Goal: Information Seeking & Learning: Get advice/opinions

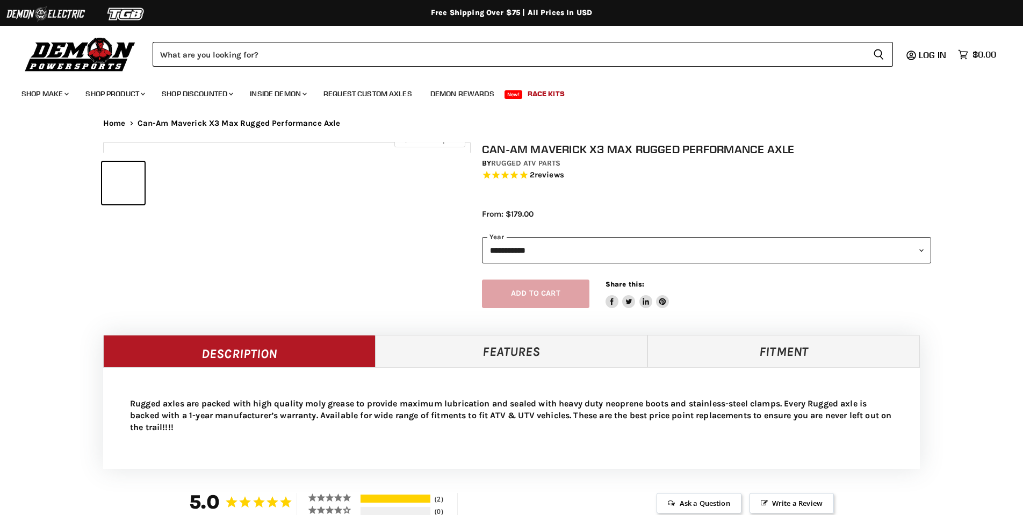
select select "******"
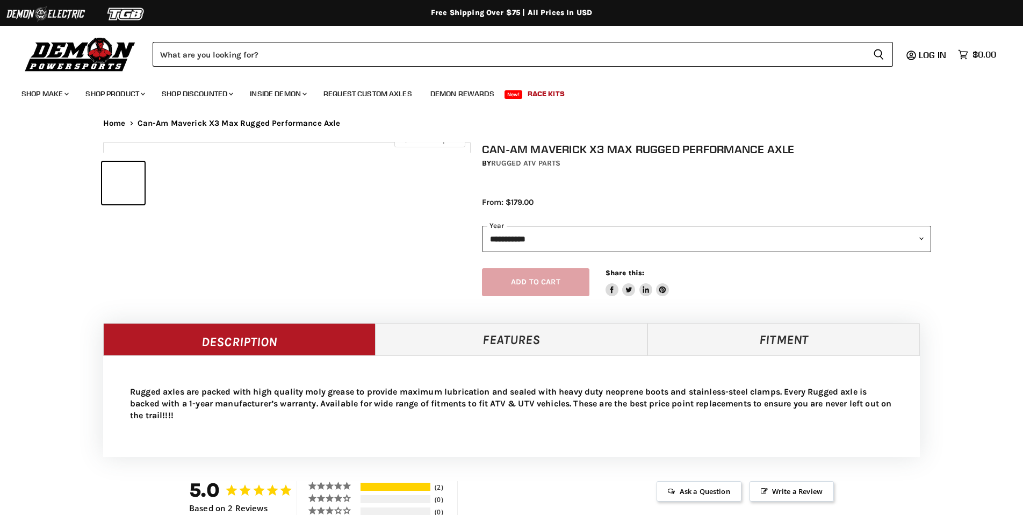
select select "******"
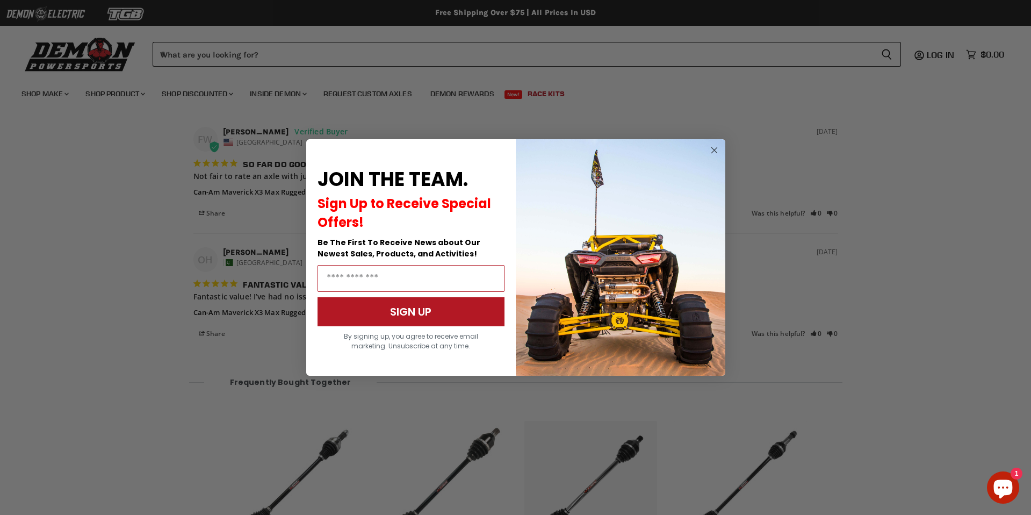
scroll to position [964, 0]
